Goal: Use online tool/utility: Utilize a website feature to perform a specific function

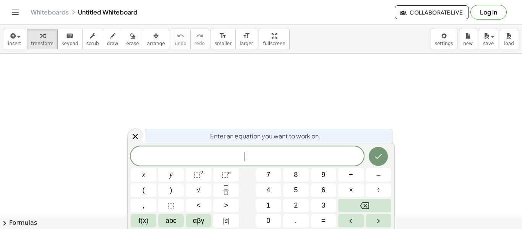
scroll to position [0, 0]
click at [146, 142] on div "Enter an equation you want to work on." at bounding box center [268, 136] width 247 height 14
click at [142, 138] on div at bounding box center [135, 135] width 16 height 15
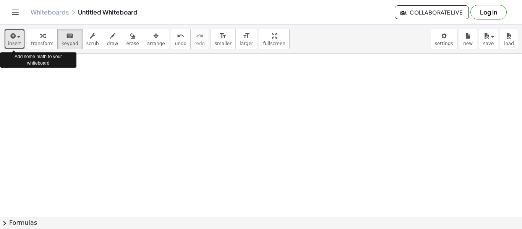
click at [12, 38] on icon "button" at bounding box center [12, 35] width 7 height 9
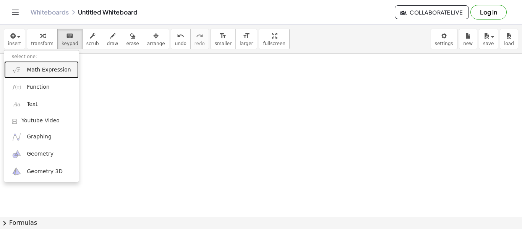
click at [64, 74] on link "Math Expression" at bounding box center [41, 69] width 74 height 17
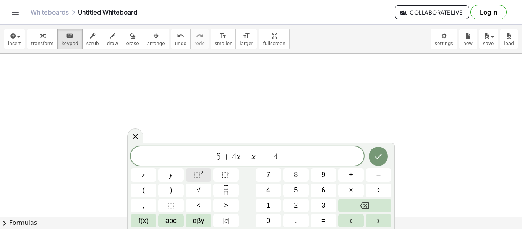
scroll to position [0, 0]
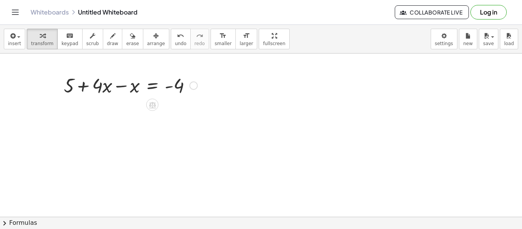
click at [137, 91] on div at bounding box center [130, 85] width 141 height 26
click at [137, 91] on div at bounding box center [144, 85] width 114 height 26
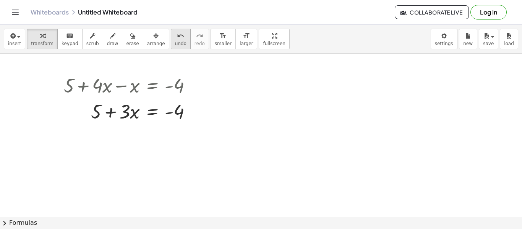
click at [175, 42] on span "undo" at bounding box center [180, 43] width 11 height 5
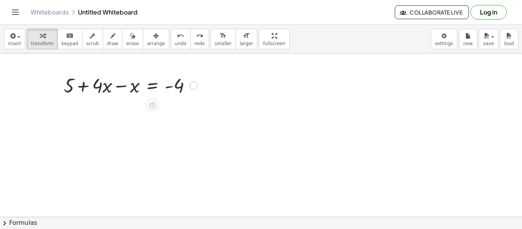
click at [99, 88] on div at bounding box center [130, 85] width 141 height 26
drag, startPoint x: 139, startPoint y: 89, endPoint x: 103, endPoint y: 85, distance: 36.5
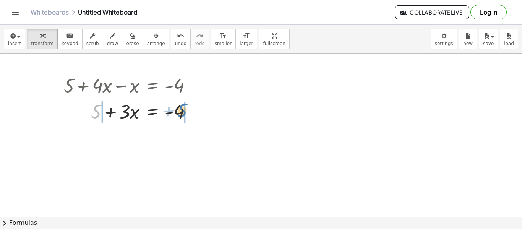
drag, startPoint x: 95, startPoint y: 116, endPoint x: 180, endPoint y: 115, distance: 85.6
click at [180, 115] on div at bounding box center [130, 111] width 141 height 26
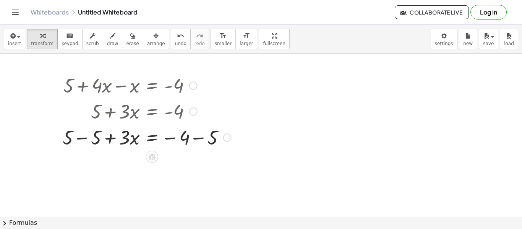
click at [180, 115] on div at bounding box center [147, 111] width 176 height 26
click at [177, 36] on icon "undo" at bounding box center [180, 35] width 7 height 9
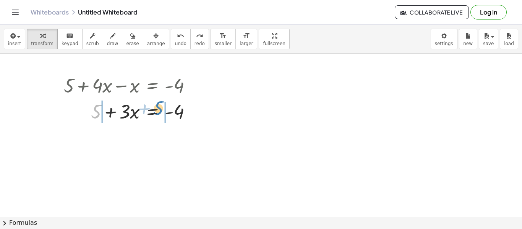
drag, startPoint x: 97, startPoint y: 110, endPoint x: 160, endPoint y: 106, distance: 63.1
click at [160, 106] on div at bounding box center [130, 111] width 141 height 26
click at [160, 106] on div at bounding box center [147, 111] width 176 height 26
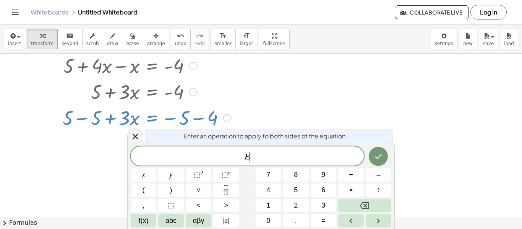
scroll to position [20, 0]
click at [173, 114] on div at bounding box center [147, 117] width 176 height 26
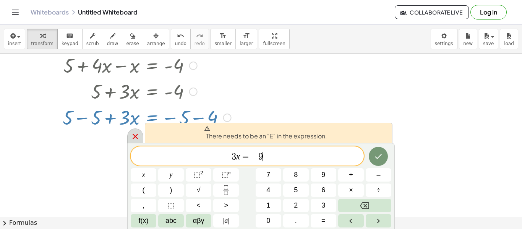
click at [130, 133] on div at bounding box center [135, 135] width 16 height 15
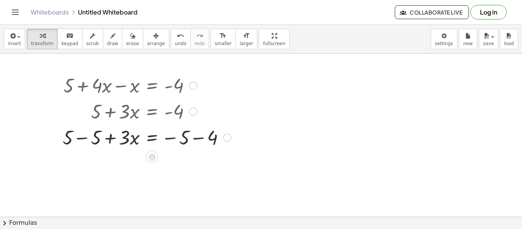
scroll to position [0, 0]
click at [152, 133] on div at bounding box center [147, 137] width 176 height 26
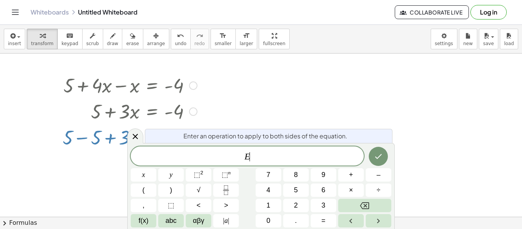
click at [152, 133] on div "Enter an operation to apply to both sides of the equation." at bounding box center [268, 136] width 247 height 14
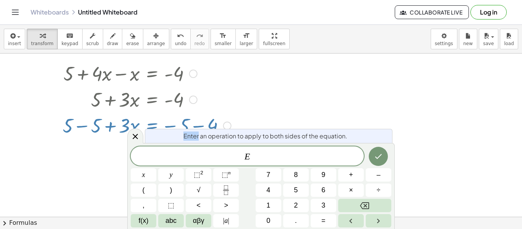
scroll to position [13, 0]
click at [156, 168] on div at bounding box center [144, 174] width 26 height 13
click at [377, 158] on icon "Done" at bounding box center [378, 156] width 9 height 9
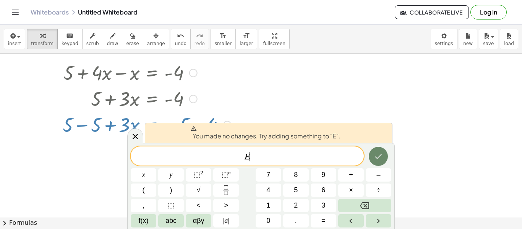
scroll to position [5, 0]
click at [308, 153] on span "E ​" at bounding box center [247, 156] width 233 height 11
click at [270, 153] on span "E ​" at bounding box center [247, 156] width 233 height 11
click at [132, 137] on icon at bounding box center [135, 136] width 9 height 9
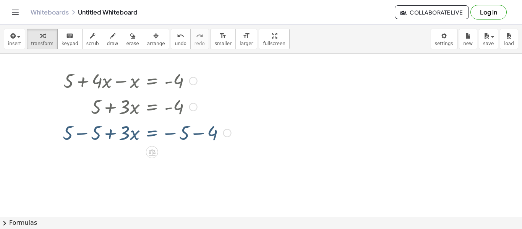
scroll to position [0, 0]
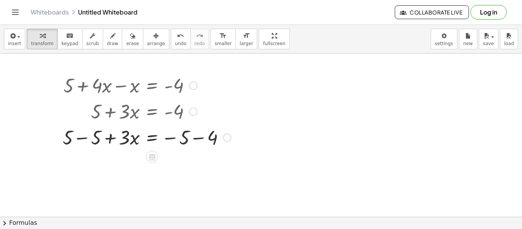
click at [167, 133] on div at bounding box center [147, 137] width 176 height 26
click at [222, 137] on div at bounding box center [147, 137] width 176 height 26
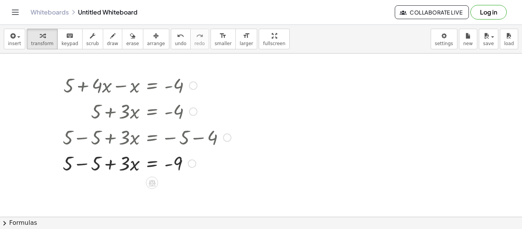
click at [69, 160] on div at bounding box center [147, 163] width 176 height 26
drag, startPoint x: 70, startPoint y: 160, endPoint x: 96, endPoint y: 162, distance: 26.4
click at [125, 164] on div at bounding box center [147, 163] width 176 height 26
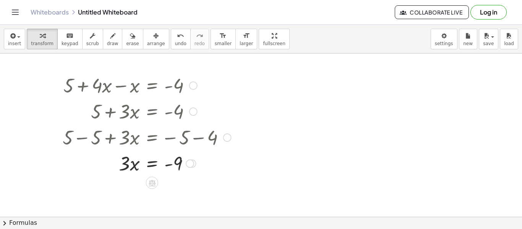
click at [189, 167] on div at bounding box center [190, 163] width 8 height 8
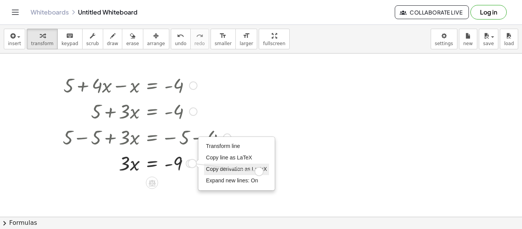
drag, startPoint x: 188, startPoint y: 165, endPoint x: 256, endPoint y: 173, distance: 68.5
click at [237, 173] on div "+ 5 + · 4 · x − x = - 4 + 5 + · 3 · x = - 4 + 5 − 5 + · 3 · x = − 5 − 4 + 5 − 5…" at bounding box center [144, 124] width 186 height 108
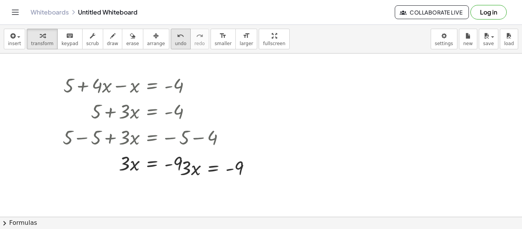
click at [175, 33] on div "undo" at bounding box center [180, 35] width 11 height 9
click at [172, 40] on button "undo undo" at bounding box center [181, 39] width 20 height 21
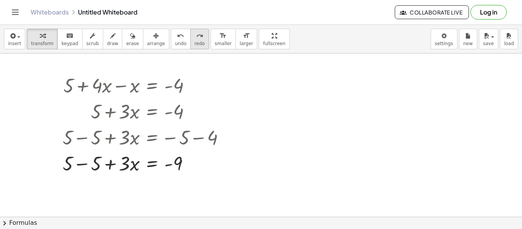
click at [194, 39] on div "redo" at bounding box center [199, 35] width 10 height 9
click at [131, 163] on div at bounding box center [147, 163] width 176 height 26
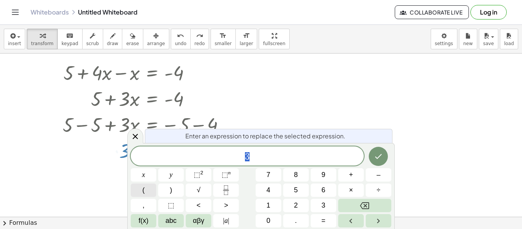
scroll to position [13, 0]
drag, startPoint x: 124, startPoint y: 162, endPoint x: 132, endPoint y: 185, distance: 24.3
click at [132, 185] on body "Graspable Math Activities Get Started Activity Bank Assigned Work Classes White…" at bounding box center [261, 114] width 522 height 229
click at [132, 185] on button "(" at bounding box center [144, 189] width 26 height 13
click at [136, 139] on icon at bounding box center [135, 134] width 9 height 9
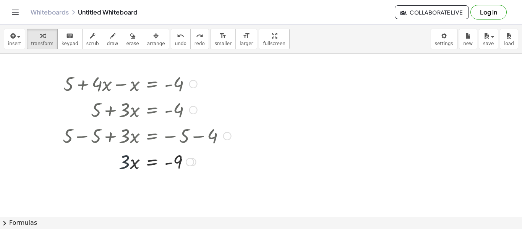
scroll to position [0, 0]
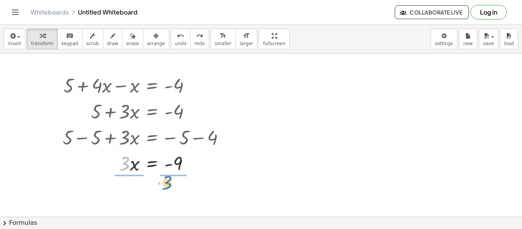
drag, startPoint x: 127, startPoint y: 162, endPoint x: 169, endPoint y: 181, distance: 46.3
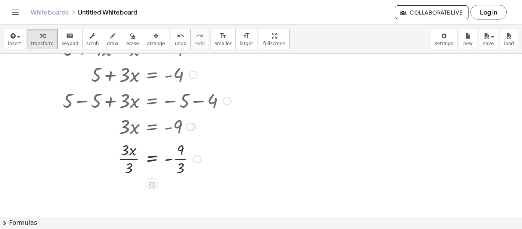
scroll to position [29, 0]
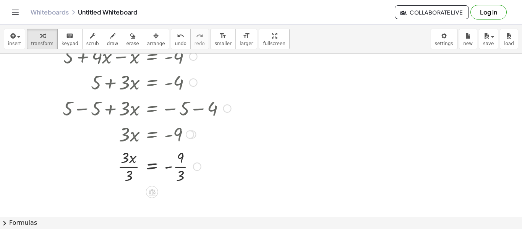
click at [119, 178] on div at bounding box center [147, 166] width 176 height 38
click at [134, 167] on div at bounding box center [147, 166] width 176 height 38
click at [120, 167] on div at bounding box center [147, 166] width 176 height 38
drag, startPoint x: 134, startPoint y: 167, endPoint x: 135, endPoint y: 189, distance: 21.8
click at [182, 161] on div at bounding box center [147, 166] width 176 height 38
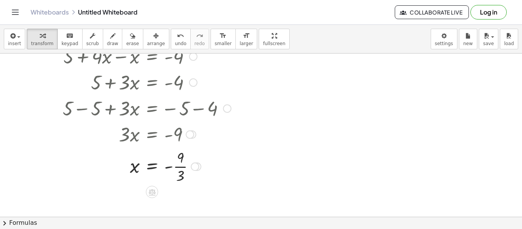
click at [183, 177] on div at bounding box center [147, 166] width 176 height 38
click at [183, 177] on div at bounding box center [147, 165] width 176 height 25
drag, startPoint x: 170, startPoint y: 171, endPoint x: 184, endPoint y: 194, distance: 27.1
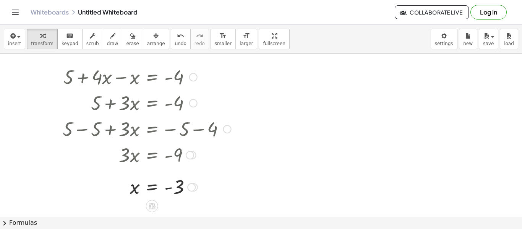
scroll to position [9, 0]
click at [175, 41] on span "undo" at bounding box center [180, 43] width 11 height 5
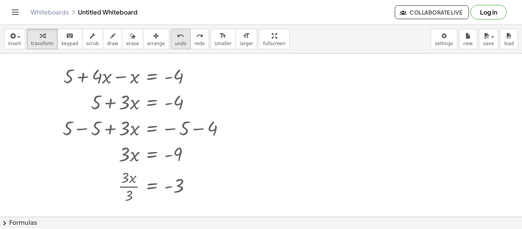
click at [175, 41] on span "undo" at bounding box center [180, 43] width 11 height 5
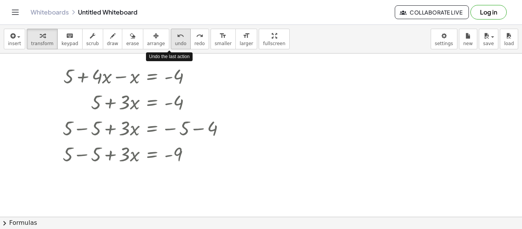
click at [175, 41] on span "undo" at bounding box center [180, 43] width 11 height 5
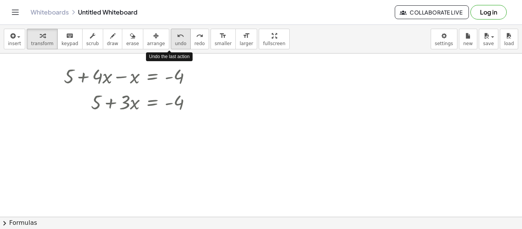
click at [175, 41] on span "undo" at bounding box center [180, 43] width 11 height 5
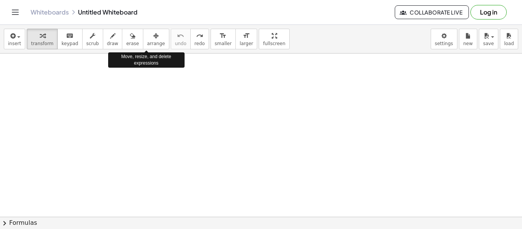
click at [15, 50] on div "insert select one: Math Expression Function Text Youtube Video Graphing Geometr…" at bounding box center [261, 39] width 522 height 29
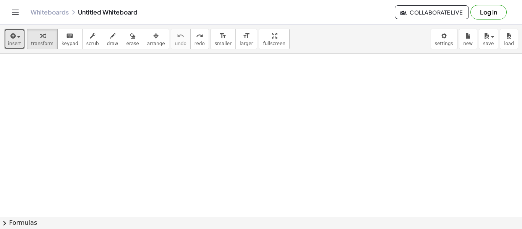
click at [9, 44] on span "insert" at bounding box center [14, 43] width 13 height 5
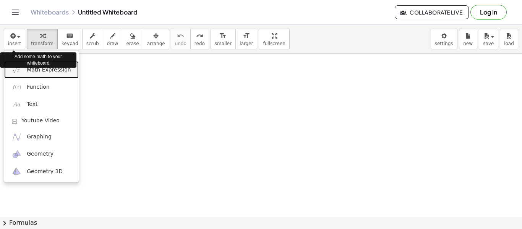
click at [24, 74] on link "Math Expression" at bounding box center [41, 69] width 74 height 17
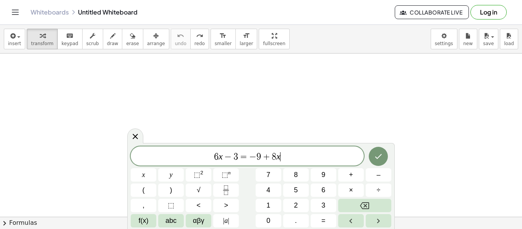
scroll to position [6, 0]
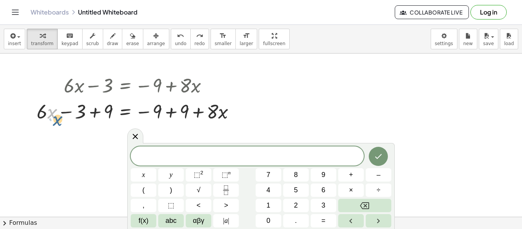
click at [49, 112] on div at bounding box center [139, 111] width 212 height 26
click at [46, 113] on div at bounding box center [139, 111] width 212 height 26
click at [139, 136] on icon at bounding box center [135, 136] width 9 height 9
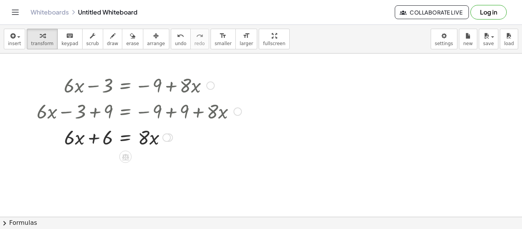
click at [124, 160] on icon at bounding box center [125, 157] width 7 height 6
click at [111, 157] on span "−" at bounding box center [110, 156] width 5 height 11
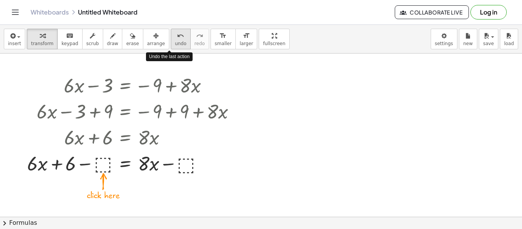
click at [171, 39] on button "undo undo" at bounding box center [181, 39] width 20 height 21
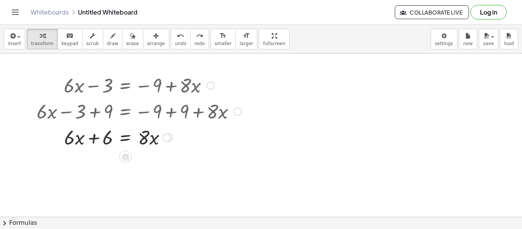
click at [79, 140] on div at bounding box center [139, 137] width 212 height 26
click at [128, 157] on icon at bounding box center [125, 157] width 7 height 6
click at [111, 157] on span "−" at bounding box center [110, 156] width 5 height 11
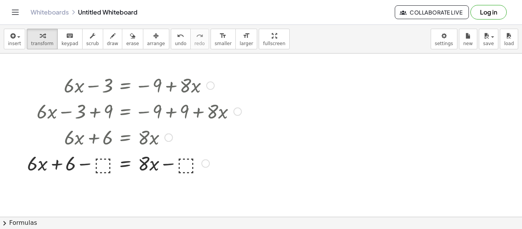
click at [107, 134] on div at bounding box center [134, 137] width 222 height 26
click at [105, 160] on div at bounding box center [134, 163] width 222 height 26
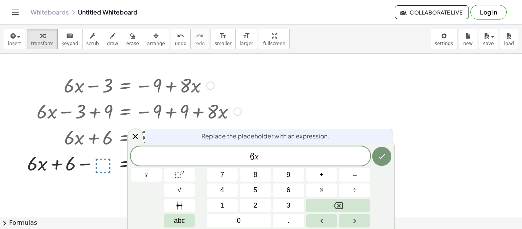
scroll to position [0, 0]
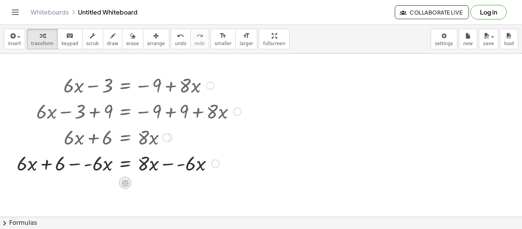
click at [128, 183] on icon at bounding box center [125, 183] width 8 height 8
drag, startPoint x: 26, startPoint y: 160, endPoint x: 21, endPoint y: 157, distance: 6.0
click at [21, 157] on div at bounding box center [129, 163] width 232 height 26
drag, startPoint x: 94, startPoint y: 158, endPoint x: 31, endPoint y: 158, distance: 63.4
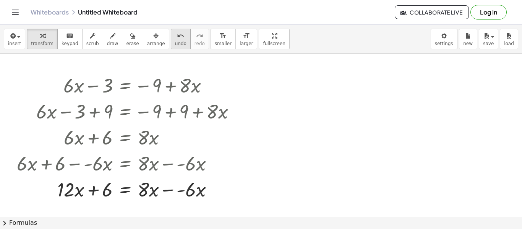
click at [175, 38] on div "undo" at bounding box center [180, 35] width 11 height 9
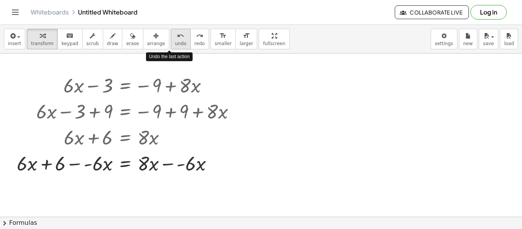
click at [175, 38] on div "undo" at bounding box center [180, 35] width 11 height 9
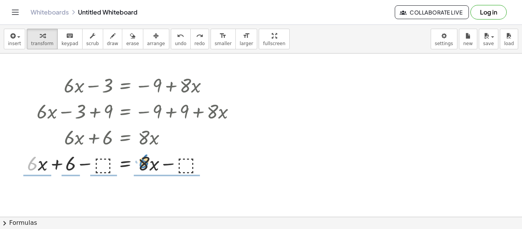
drag, startPoint x: 31, startPoint y: 166, endPoint x: 143, endPoint y: 165, distance: 111.9
click at [143, 165] on div at bounding box center [134, 163] width 222 height 26
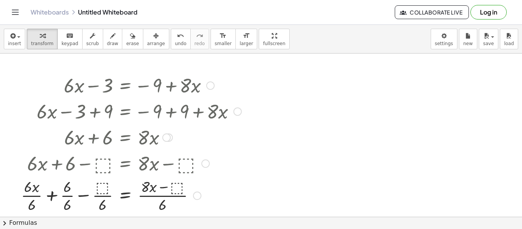
click at [120, 112] on div at bounding box center [131, 111] width 228 height 26
click at [171, 37] on button "undo undo" at bounding box center [181, 39] width 20 height 21
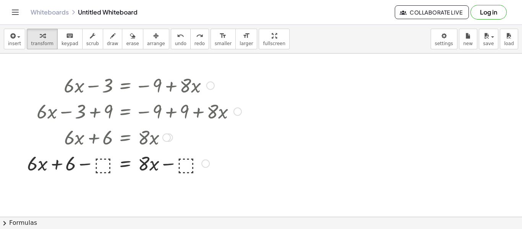
click at [55, 160] on div at bounding box center [134, 163] width 222 height 26
click at [96, 165] on div at bounding box center [134, 163] width 222 height 26
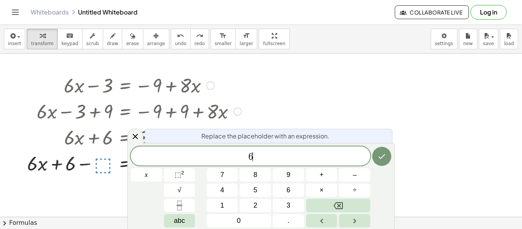
scroll to position [9, 0]
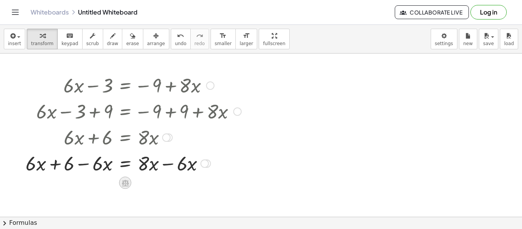
click at [125, 180] on icon at bounding box center [125, 183] width 7 height 6
drag, startPoint x: 92, startPoint y: 162, endPoint x: 29, endPoint y: 162, distance: 62.3
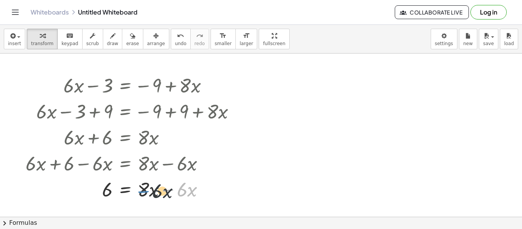
drag, startPoint x: 170, startPoint y: 191, endPoint x: 145, endPoint y: 193, distance: 25.3
click at [145, 193] on div at bounding box center [133, 189] width 223 height 26
drag, startPoint x: 170, startPoint y: 189, endPoint x: 134, endPoint y: 190, distance: 36.3
click at [134, 190] on div at bounding box center [133, 189] width 223 height 26
click at [139, 189] on div at bounding box center [133, 189] width 223 height 26
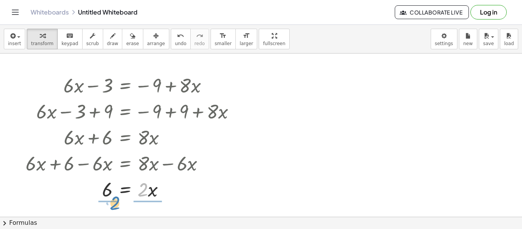
drag, startPoint x: 139, startPoint y: 189, endPoint x: 112, endPoint y: 203, distance: 30.9
click at [112, 203] on div at bounding box center [133, 189] width 223 height 38
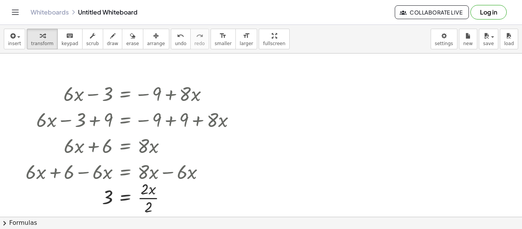
scroll to position [79, 0]
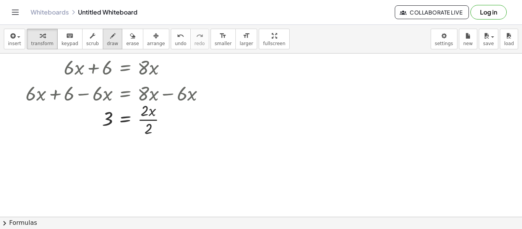
click at [107, 49] on button "draw" at bounding box center [113, 39] width 20 height 21
click at [174, 40] on button "undo undo" at bounding box center [181, 39] width 20 height 21
click at [136, 128] on div at bounding box center [261, 137] width 522 height 326
click at [129, 123] on div at bounding box center [261, 137] width 522 height 326
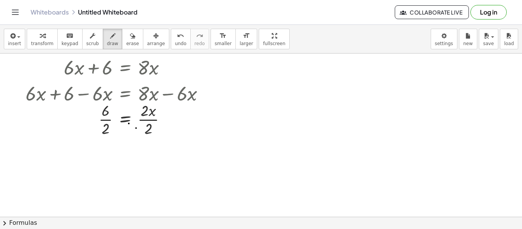
click at [129, 123] on div at bounding box center [261, 137] width 522 height 326
click at [8, 45] on span "insert" at bounding box center [14, 43] width 13 height 5
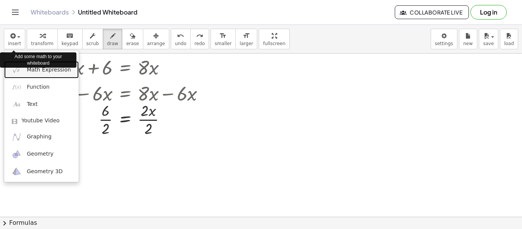
click at [36, 72] on span "Math Expression" at bounding box center [49, 70] width 44 height 8
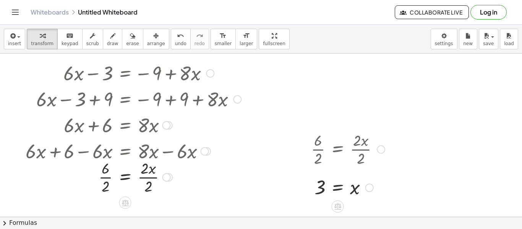
scroll to position [24, 0]
